Goal: Browse casually: Explore the website without a specific task or goal

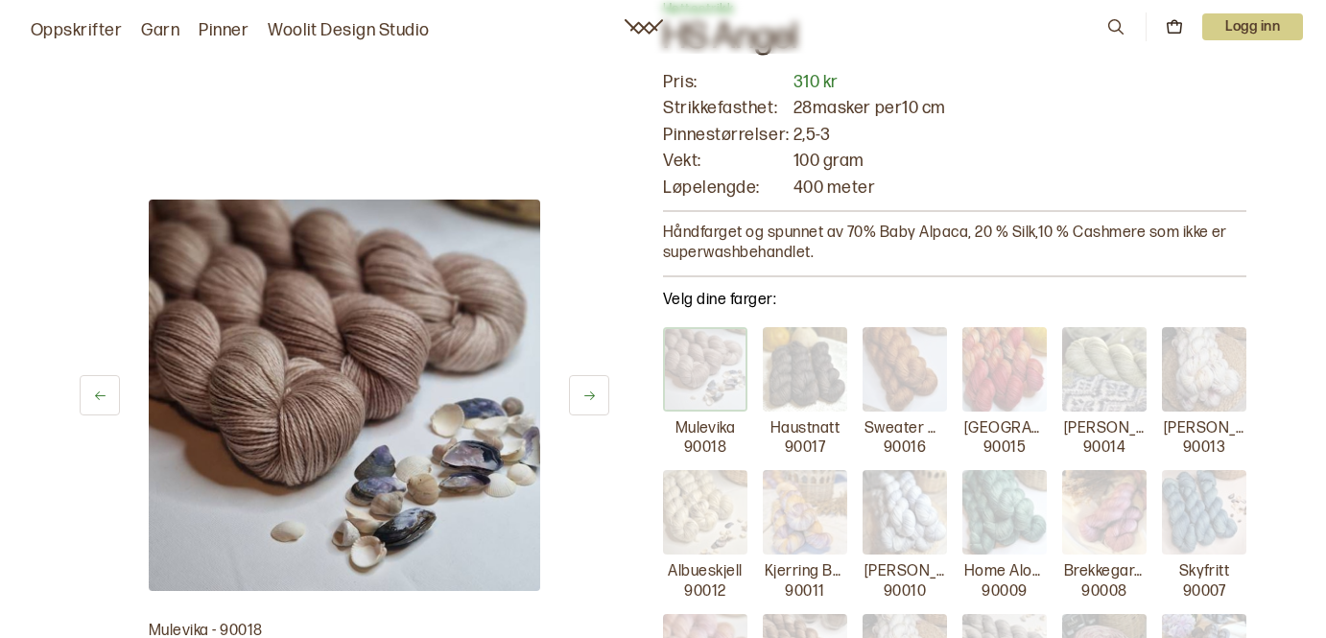
scroll to position [151, 0]
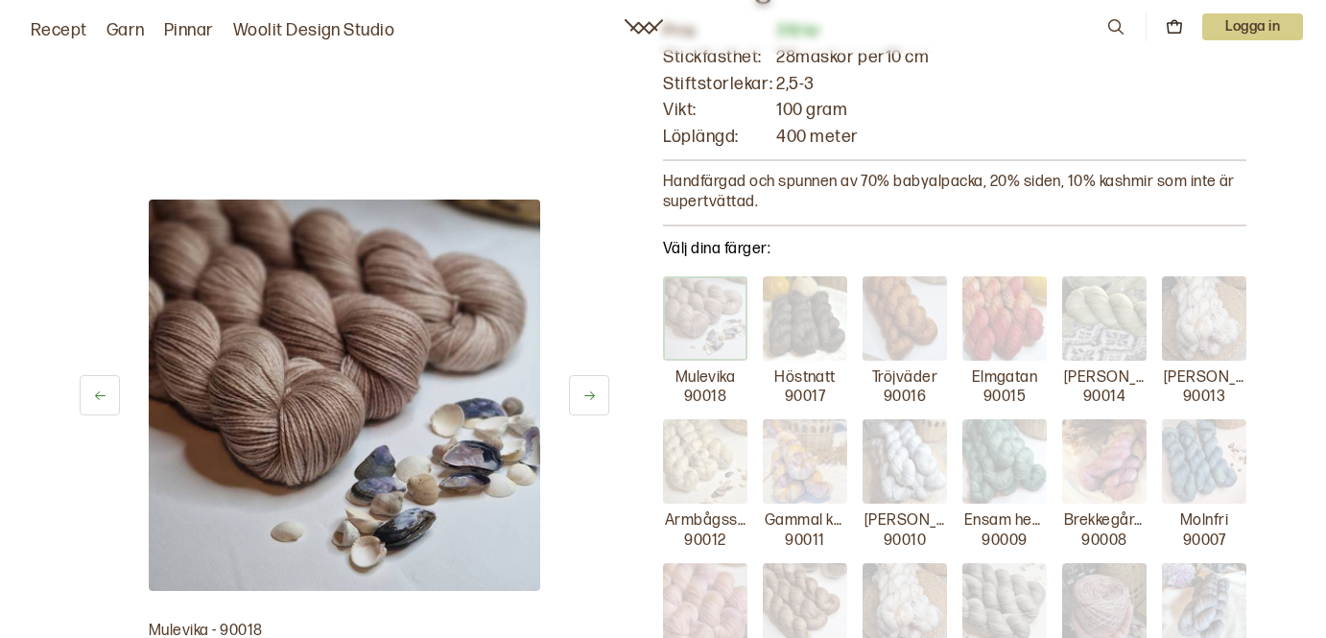
click at [584, 393] on icon at bounding box center [590, 396] width 14 height 14
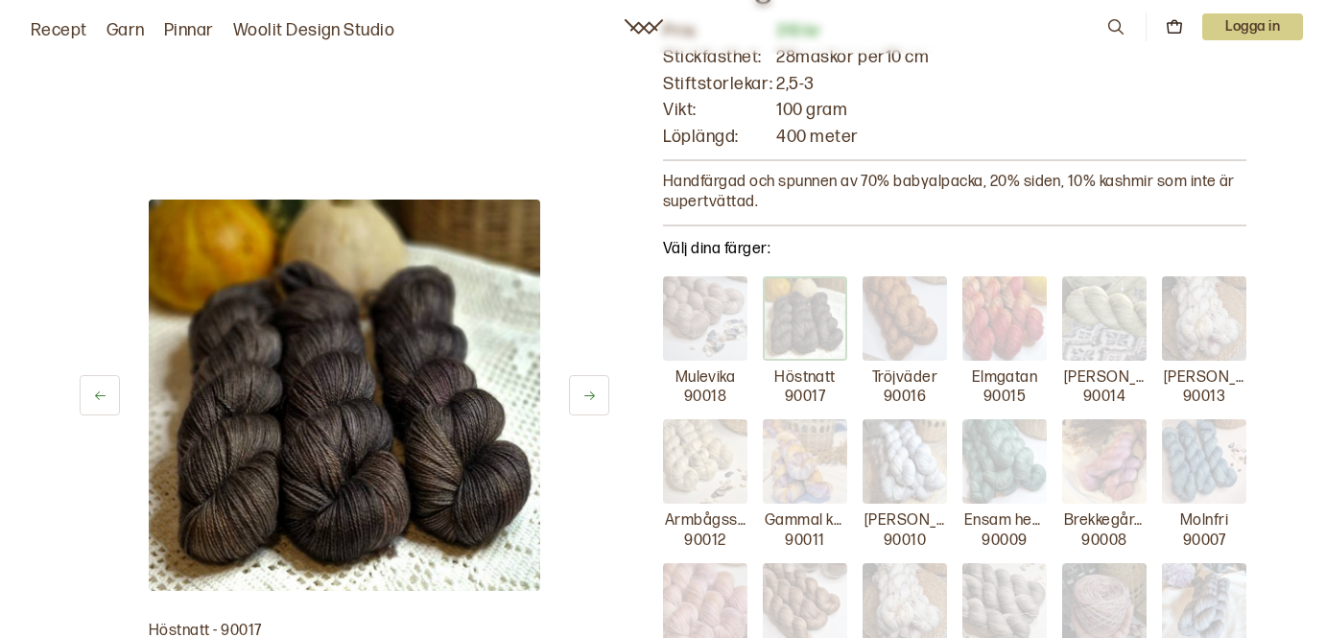
click at [592, 395] on icon at bounding box center [590, 396] width 14 height 14
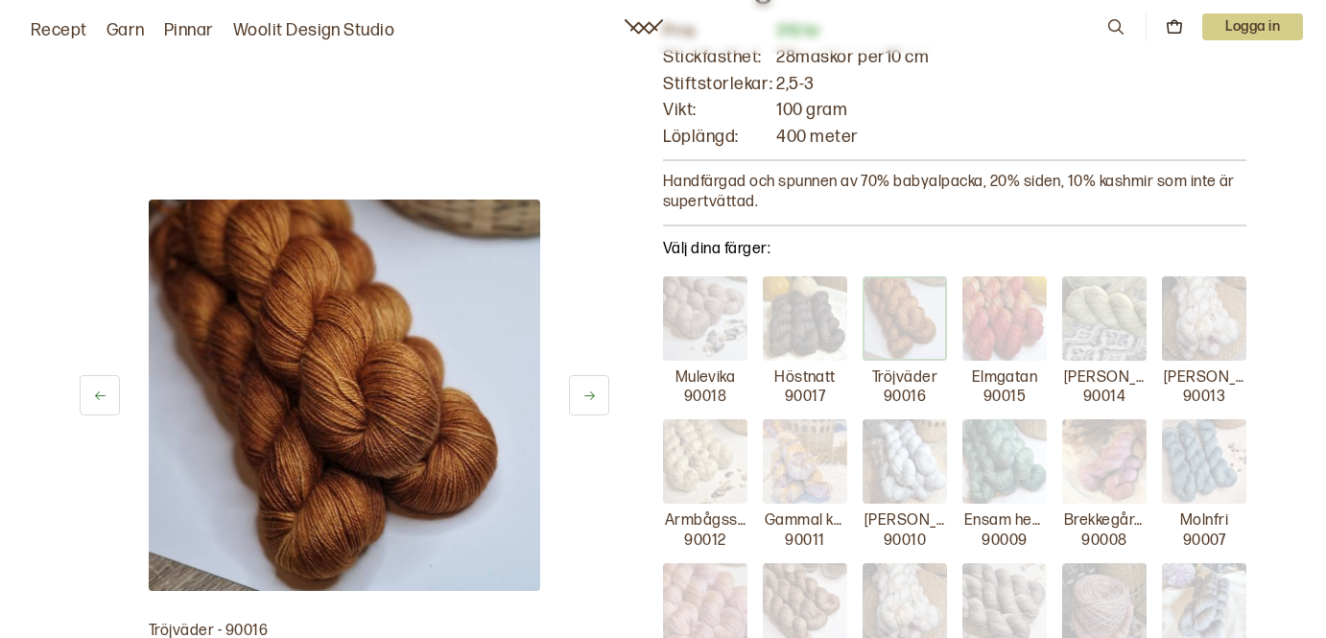
click at [592, 394] on icon at bounding box center [589, 396] width 11 height 9
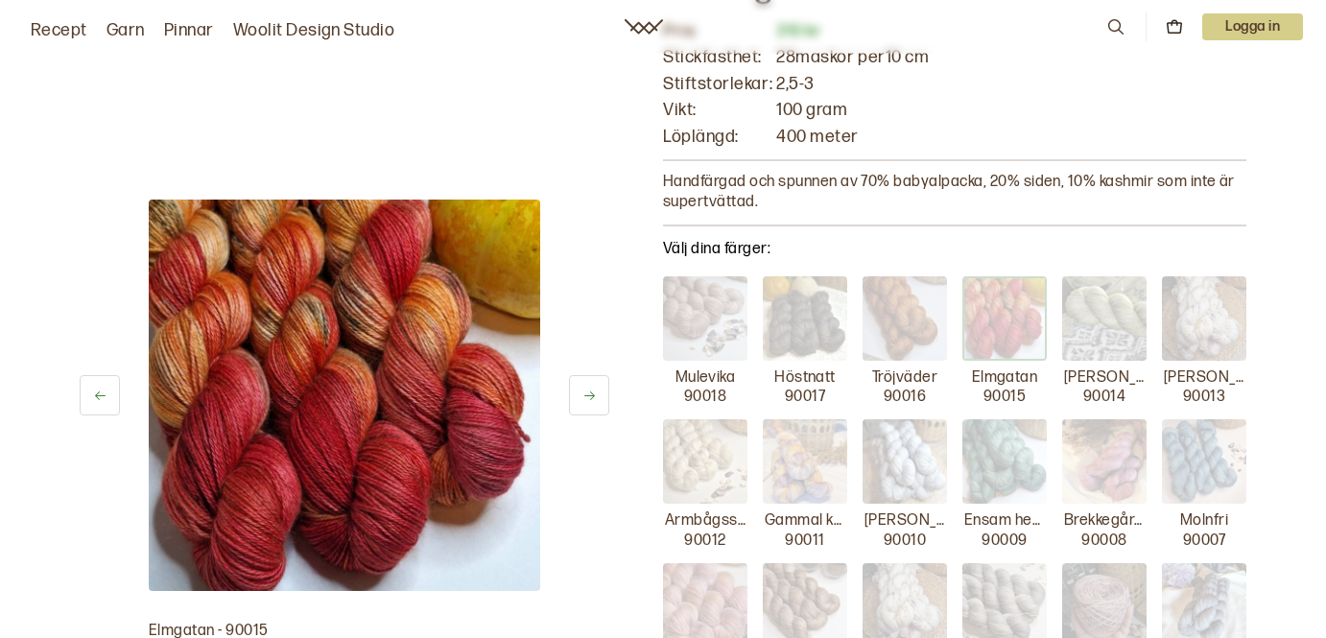
click at [592, 393] on icon at bounding box center [590, 396] width 14 height 14
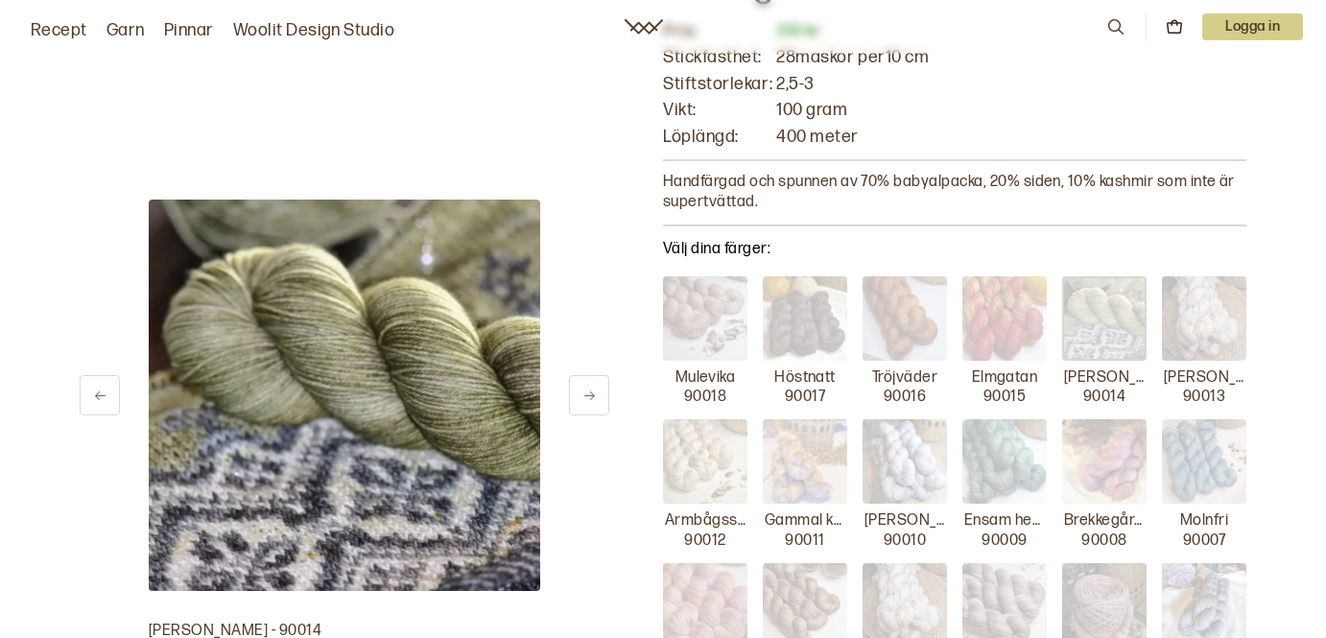
click at [583, 395] on icon at bounding box center [590, 396] width 14 height 14
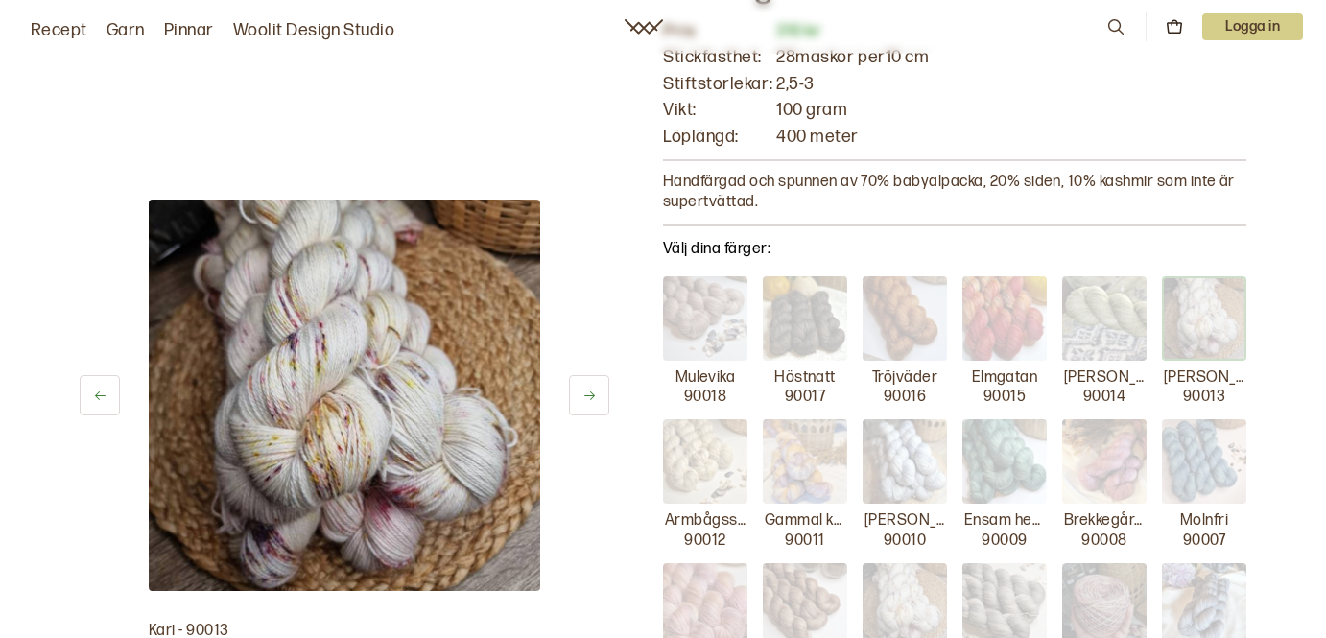
click at [583, 394] on icon at bounding box center [590, 396] width 14 height 14
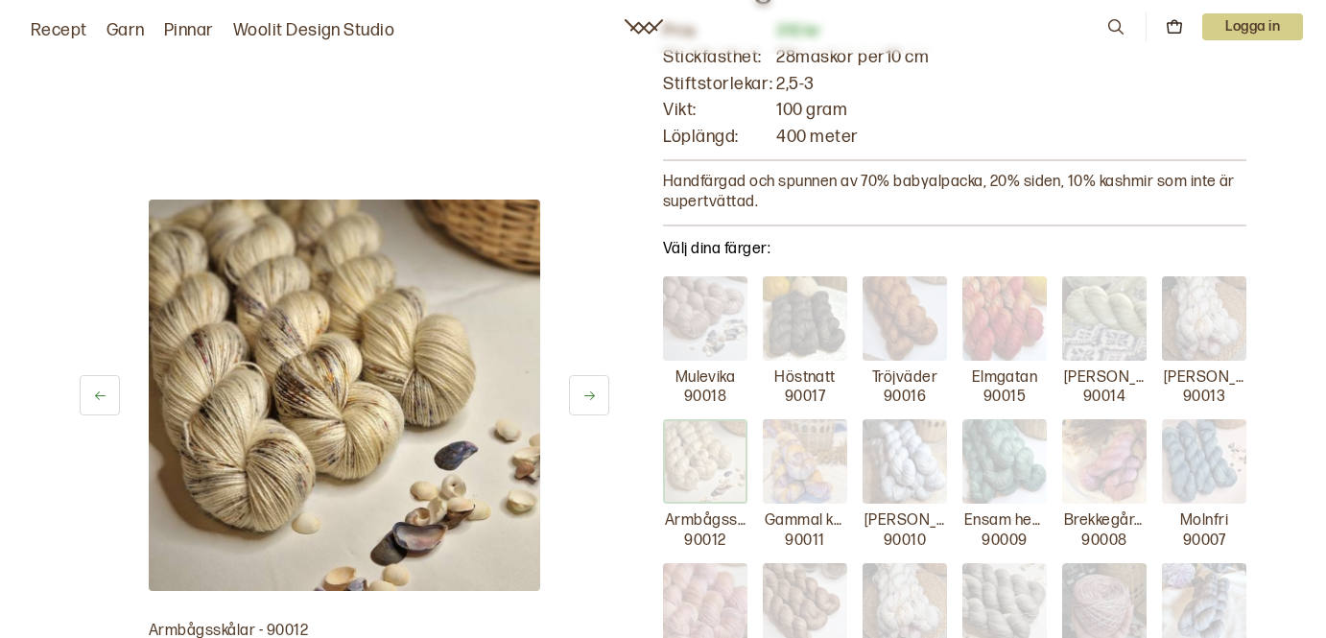
click at [583, 394] on icon at bounding box center [590, 396] width 14 height 14
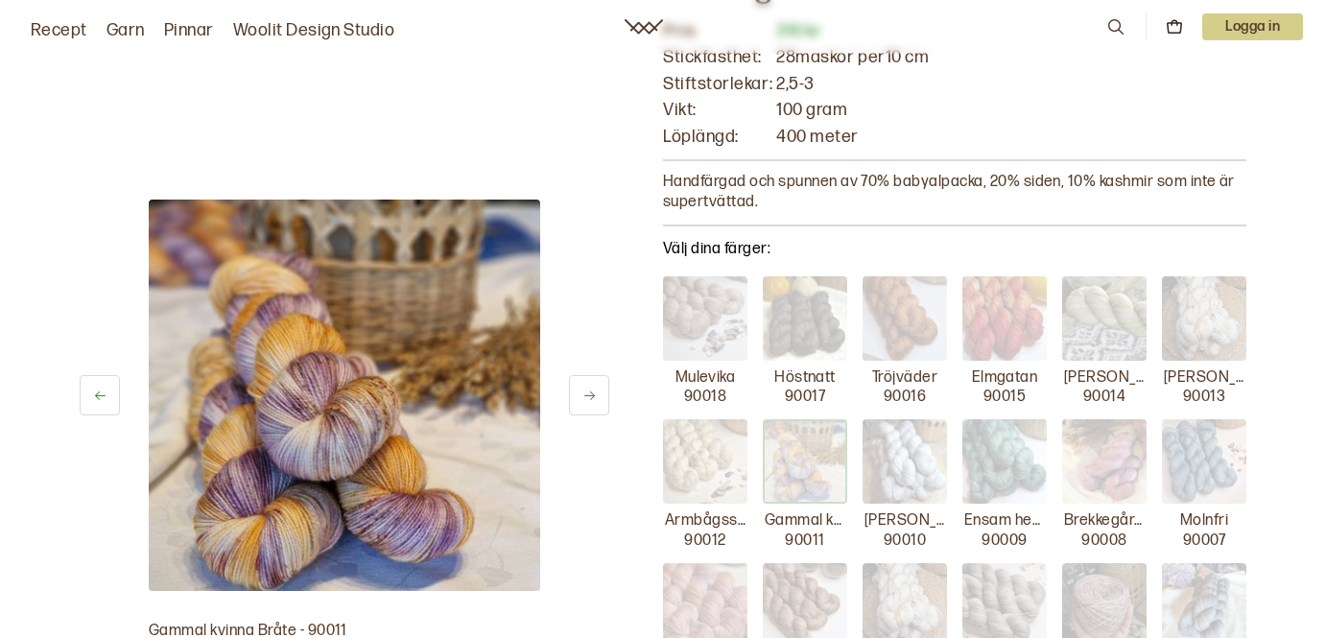
click at [583, 394] on icon at bounding box center [590, 396] width 14 height 14
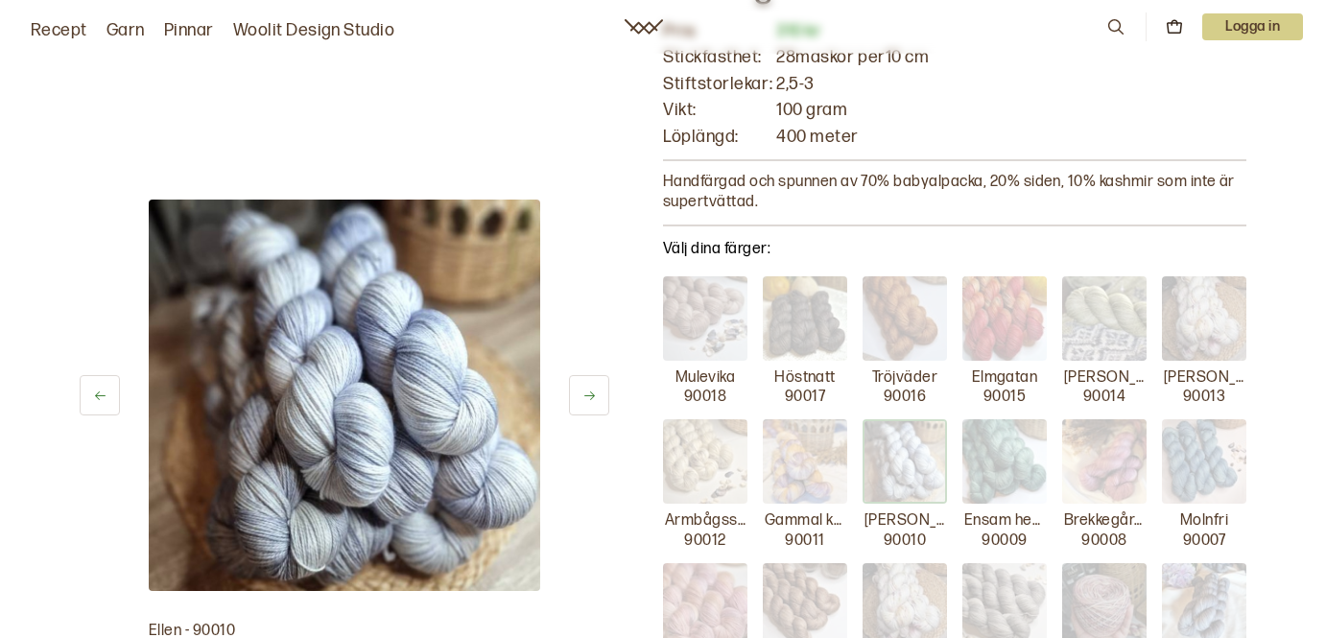
click at [584, 394] on icon at bounding box center [590, 396] width 14 height 14
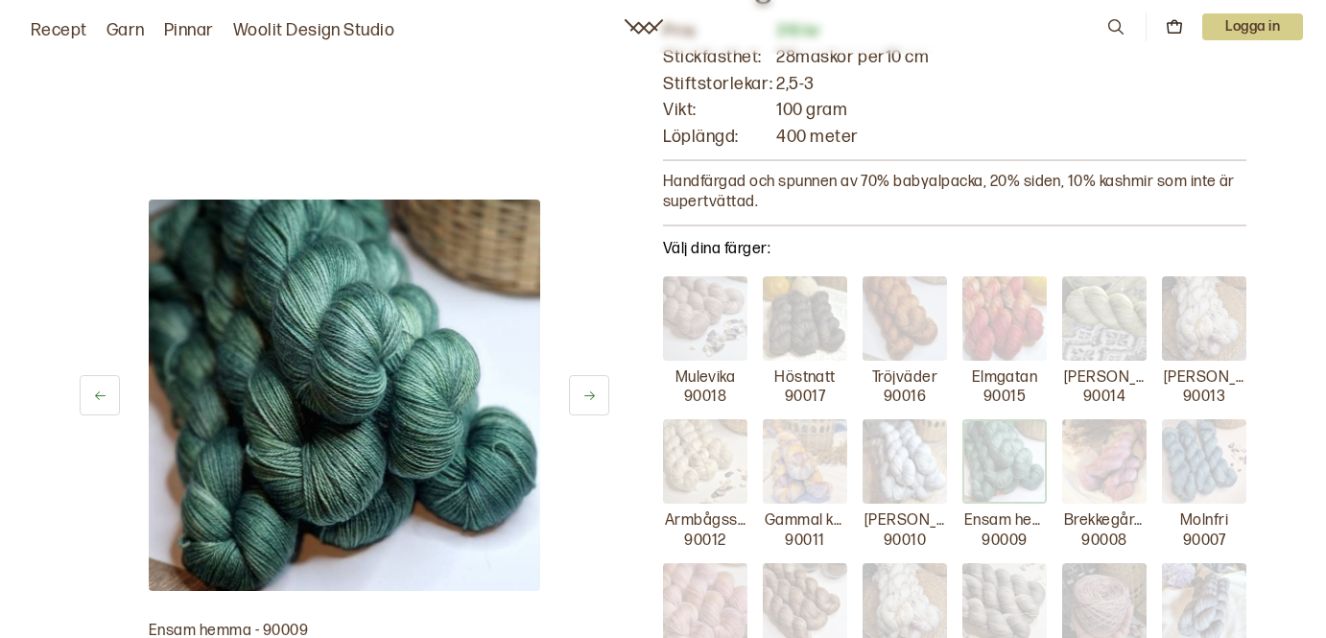
click at [584, 392] on icon at bounding box center [590, 396] width 14 height 14
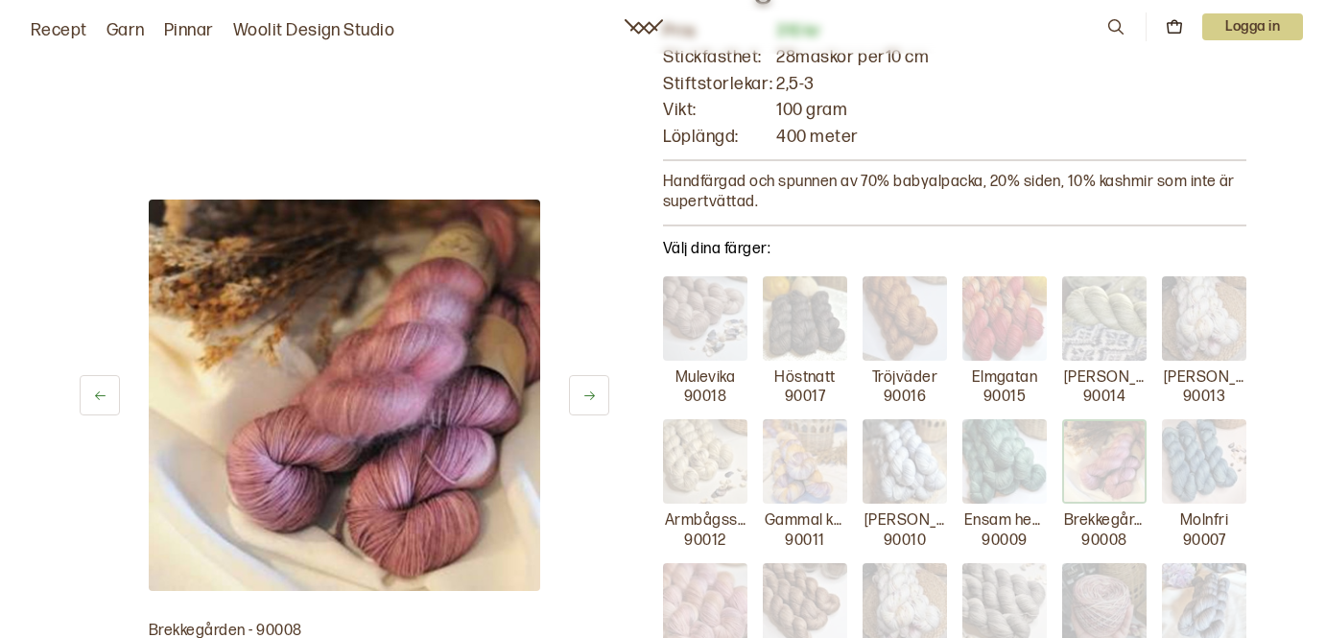
click at [584, 392] on icon at bounding box center [590, 396] width 14 height 14
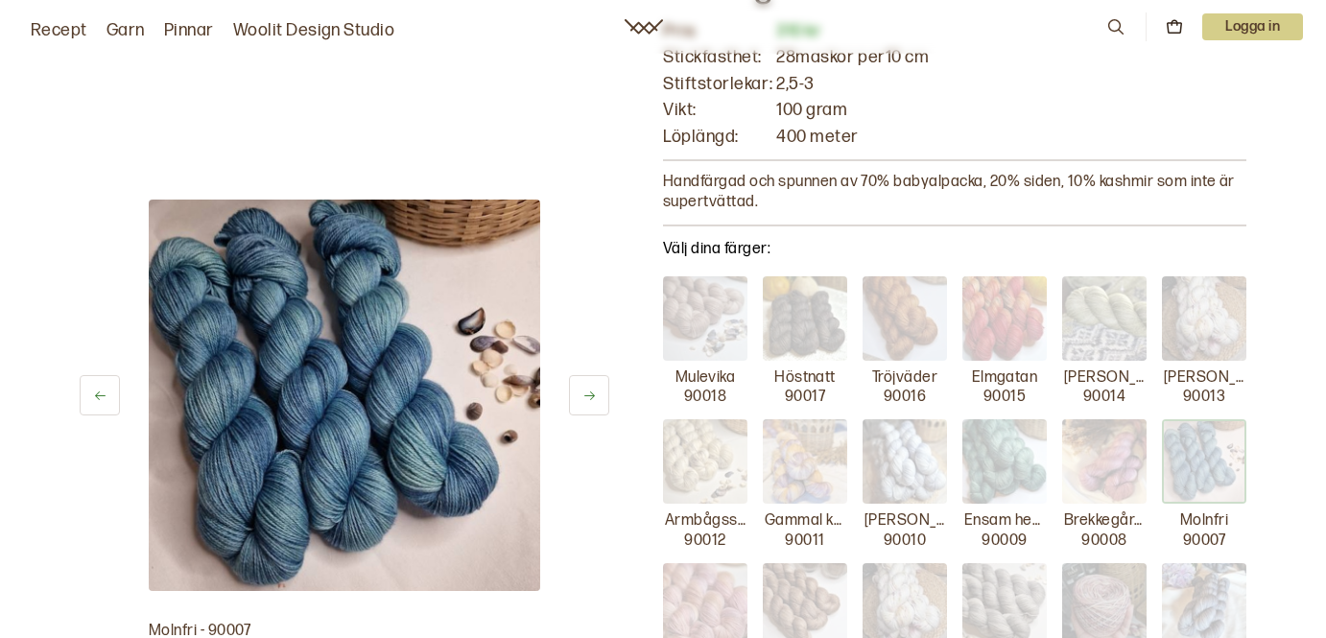
click at [584, 392] on icon at bounding box center [590, 396] width 14 height 14
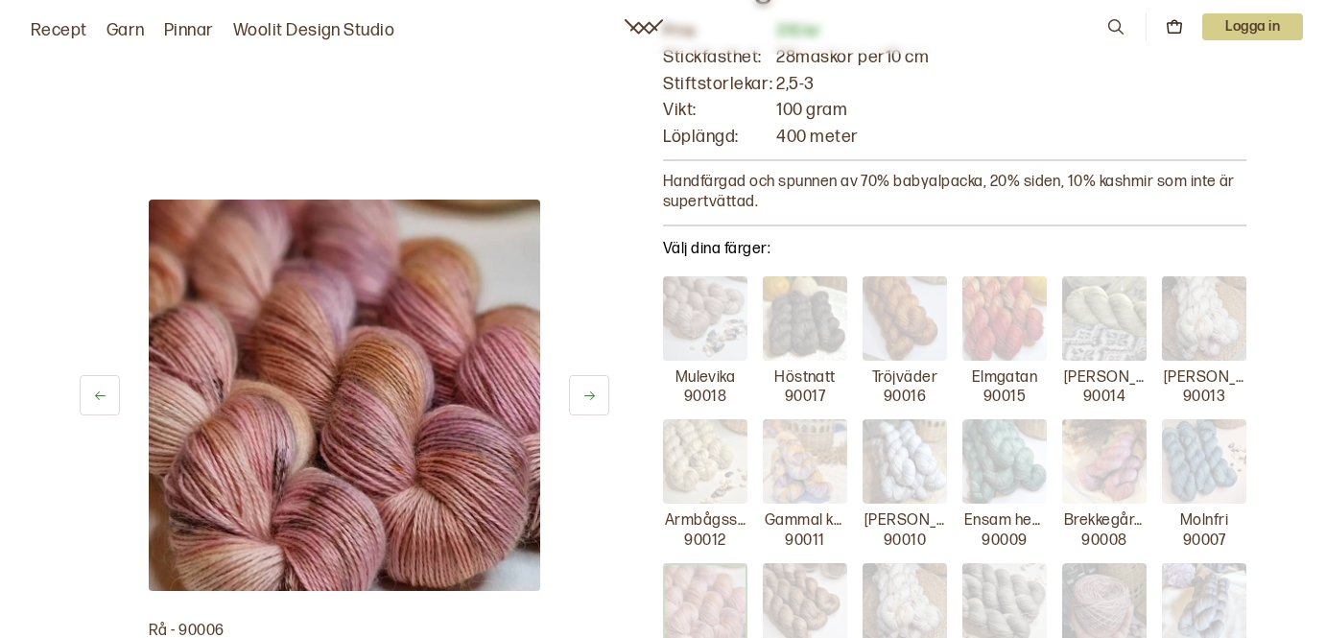
click at [584, 391] on icon at bounding box center [590, 396] width 14 height 14
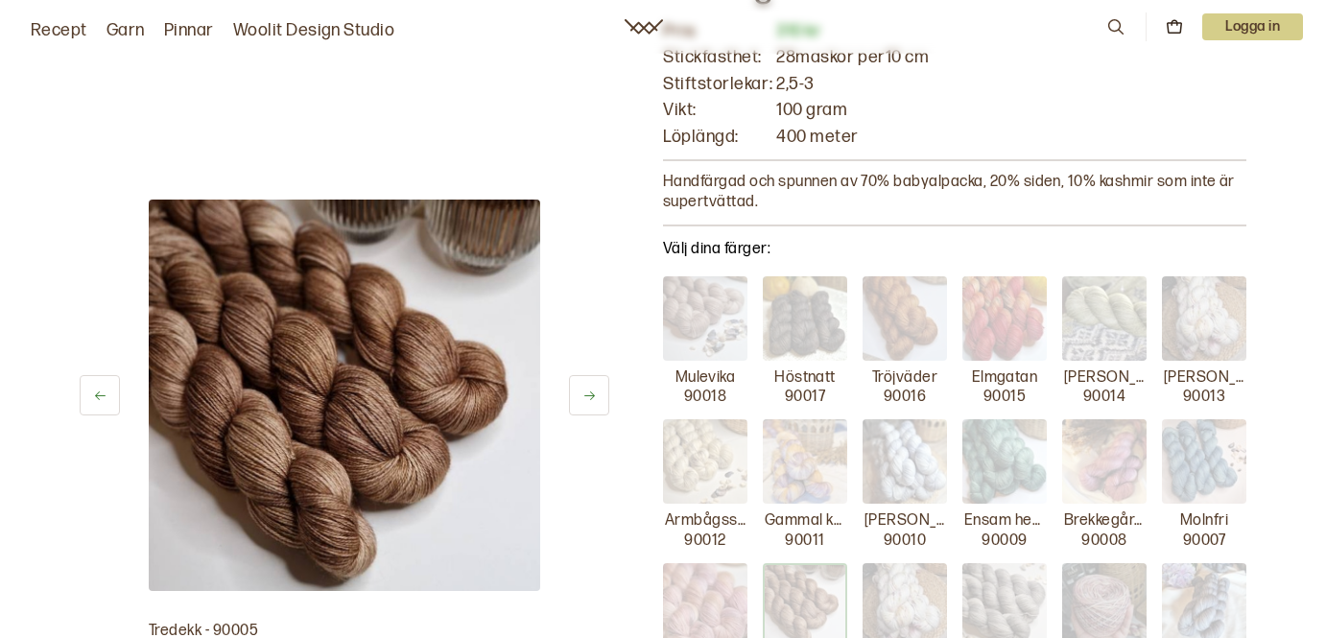
click at [584, 392] on icon at bounding box center [590, 396] width 14 height 14
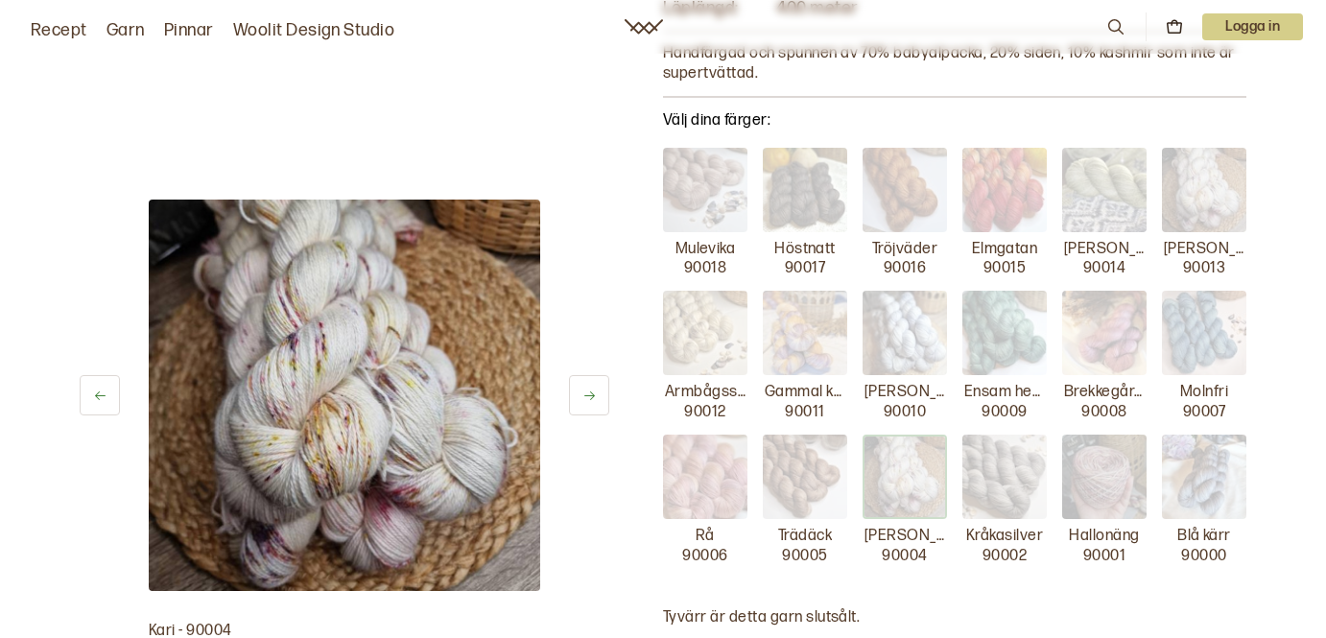
scroll to position [310, 0]
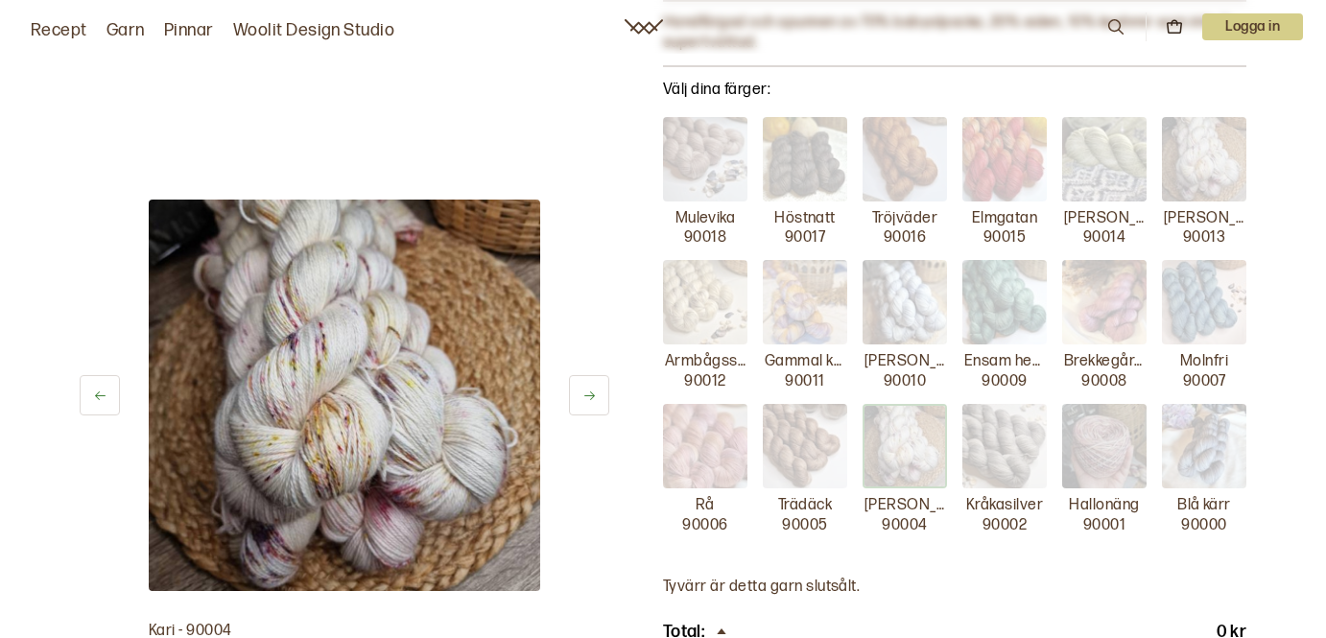
click at [892, 455] on img at bounding box center [905, 446] width 84 height 84
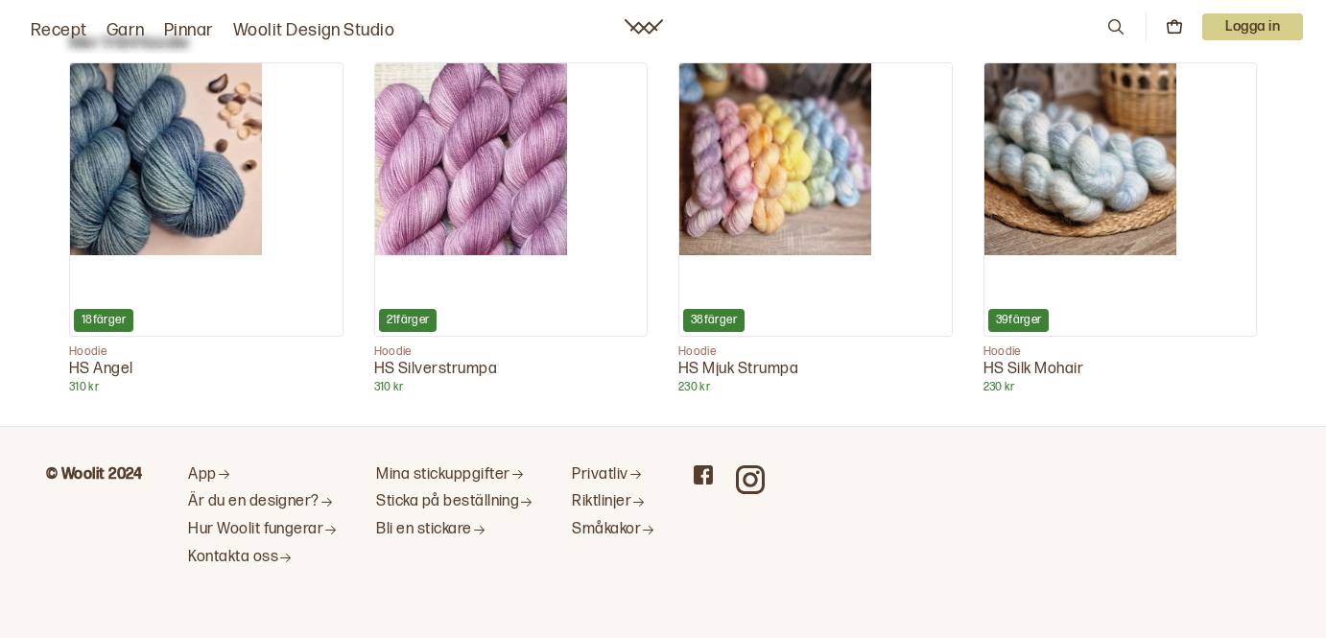
scroll to position [1017, 0]
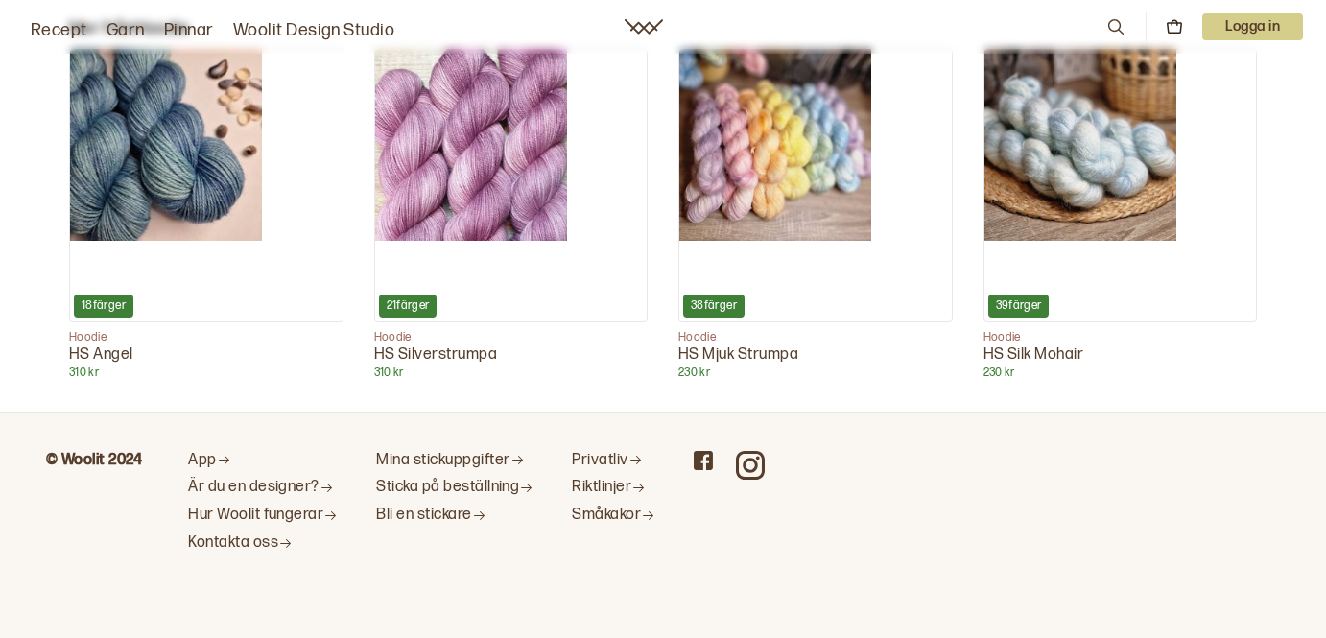
click at [450, 173] on img at bounding box center [471, 145] width 192 height 192
